Goal: Task Accomplishment & Management: Complete application form

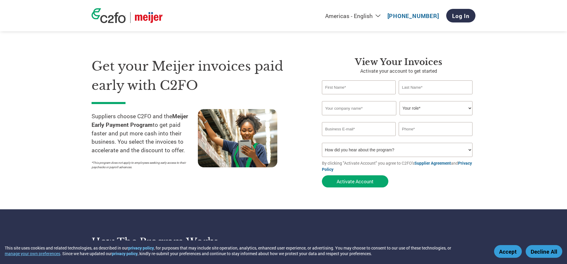
click at [338, 89] on input "text" at bounding box center [359, 87] width 74 height 14
type input "[PERSON_NAME]"
type input "MATECHI"
type input "[EMAIL_ADDRESS][DOMAIN_NAME]"
type input "6317459862"
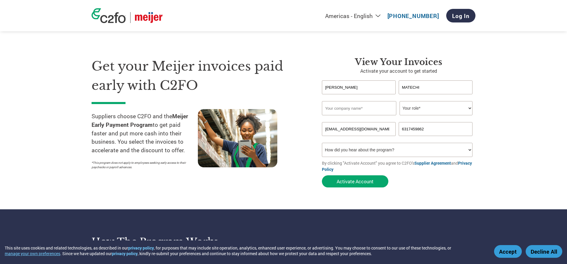
drag, startPoint x: 380, startPoint y: 131, endPoint x: 259, endPoint y: 109, distance: 122.9
click at [322, 122] on input "[EMAIL_ADDRESS][DOMAIN_NAME]" at bounding box center [359, 129] width 74 height 14
type input "L"
type input "[PERSON_NAME]"
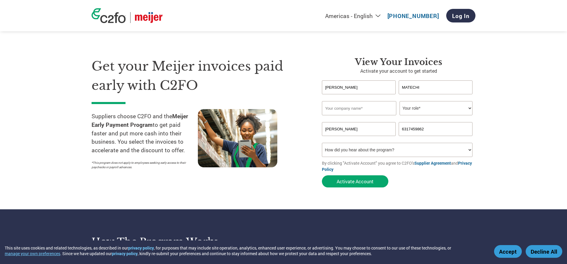
type input "Matechi"
type input "[EMAIL_ADDRESS][DOMAIN_NAME]"
type input "6312533333"
click at [340, 110] on input "text" at bounding box center [359, 108] width 74 height 14
type input "Linzer"
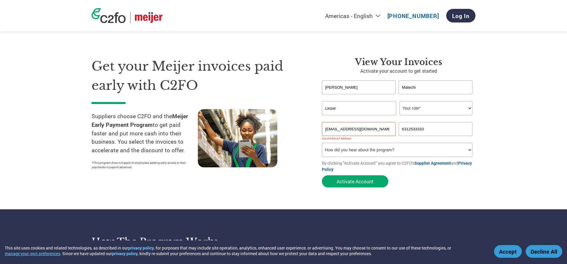
type input "[PERSON_NAME]"
type input "MATECHI"
type input "Linzer Products Corp"
type input "[EMAIL_ADDRESS][DOMAIN_NAME]"
type input "6317459862"
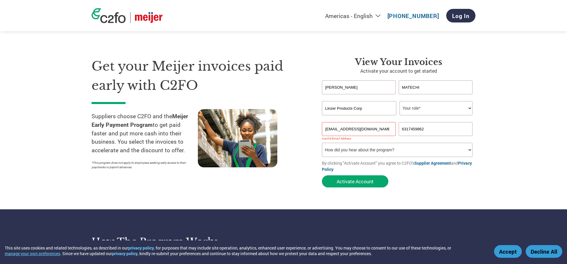
select select "ACCOUNTS_RECEIVABLE"
click option "Accounts Receivable" at bounding box center [0, 0] width 0 height 0
click at [322, 143] on select "How did you hear about the program? Received a letter Email Social Media Online…" at bounding box center [397, 150] width 151 height 14
select select "Received a Letter"
click option "Received a letter" at bounding box center [0, 0] width 0 height 0
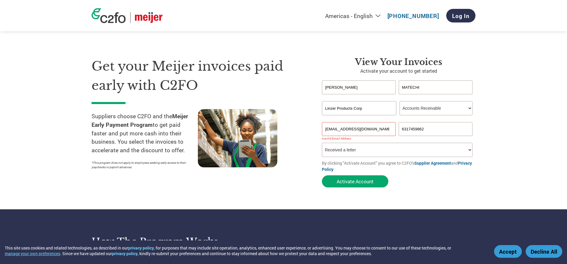
drag, startPoint x: 380, startPoint y: 129, endPoint x: 62, endPoint y: 102, distance: 318.4
click at [322, 122] on input "[EMAIL_ADDRESS][DOMAIN_NAME]" at bounding box center [359, 129] width 74 height 14
type input "L"
type input "[EMAIL_ADDRESS][DOMAIN_NAME]"
click at [430, 129] on input "6317459862" at bounding box center [436, 129] width 74 height 14
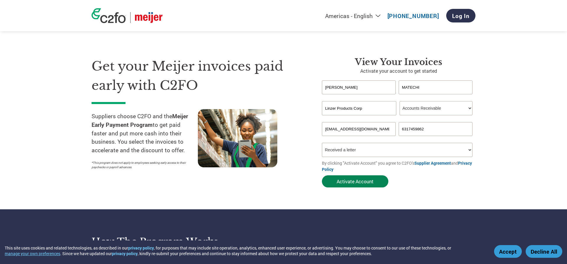
click at [360, 179] on button "Activate Account" at bounding box center [355, 181] width 66 height 12
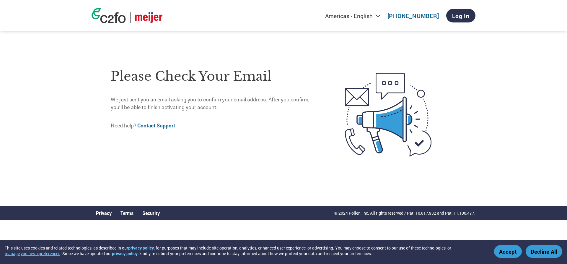
click at [513, 253] on button "Accept" at bounding box center [508, 251] width 28 height 13
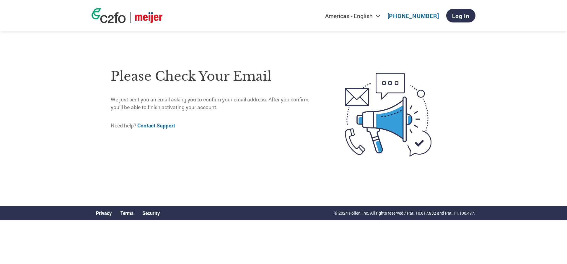
click at [153, 127] on link "Contact Support" at bounding box center [156, 125] width 38 height 7
click at [168, 126] on link "Contact Support" at bounding box center [156, 125] width 38 height 7
